Goal: Task Accomplishment & Management: Use online tool/utility

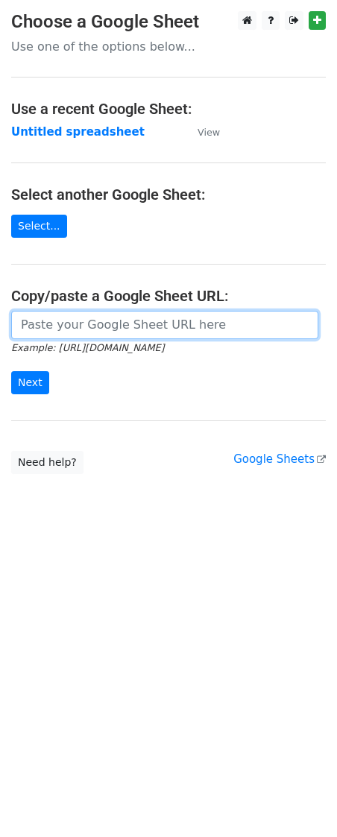
click at [101, 324] on input "url" at bounding box center [164, 325] width 307 height 28
paste input "[URL][DOMAIN_NAME]"
type input "[URL][DOMAIN_NAME]"
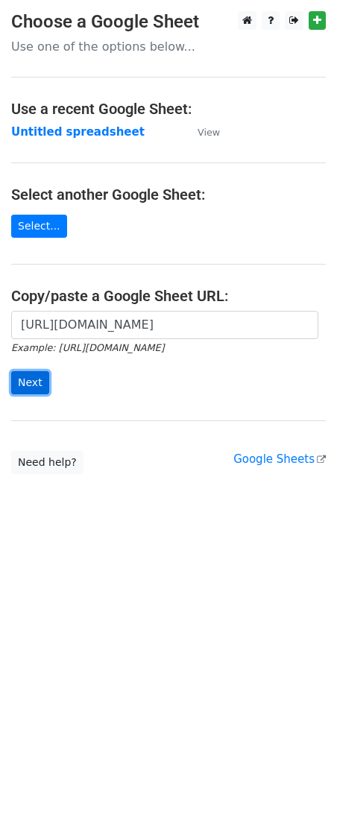
click at [14, 383] on input "Next" at bounding box center [30, 382] width 38 height 23
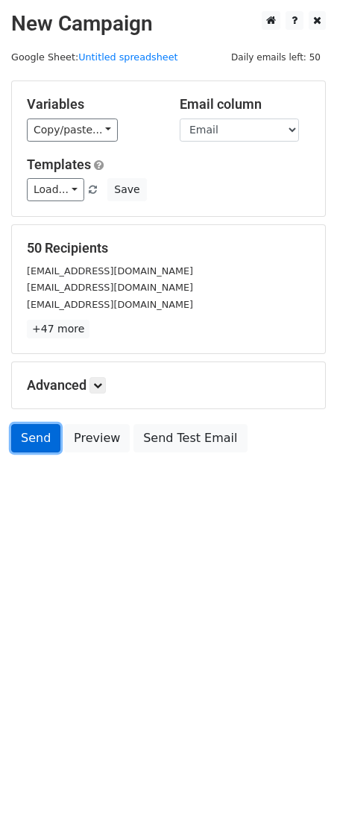
click at [23, 438] on link "Send" at bounding box center [35, 438] width 49 height 28
